Goal: Task Accomplishment & Management: Manage account settings

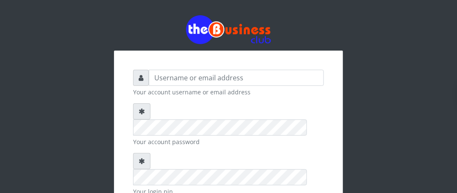
scroll to position [42, 0]
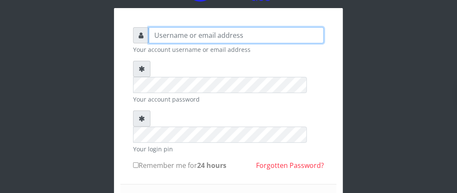
type input "Boboyen"
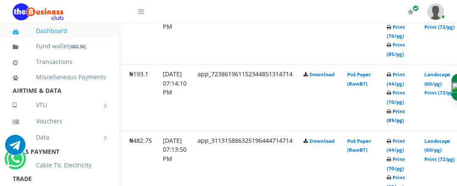
scroll to position [524, 126]
